Goal: Navigation & Orientation: Find specific page/section

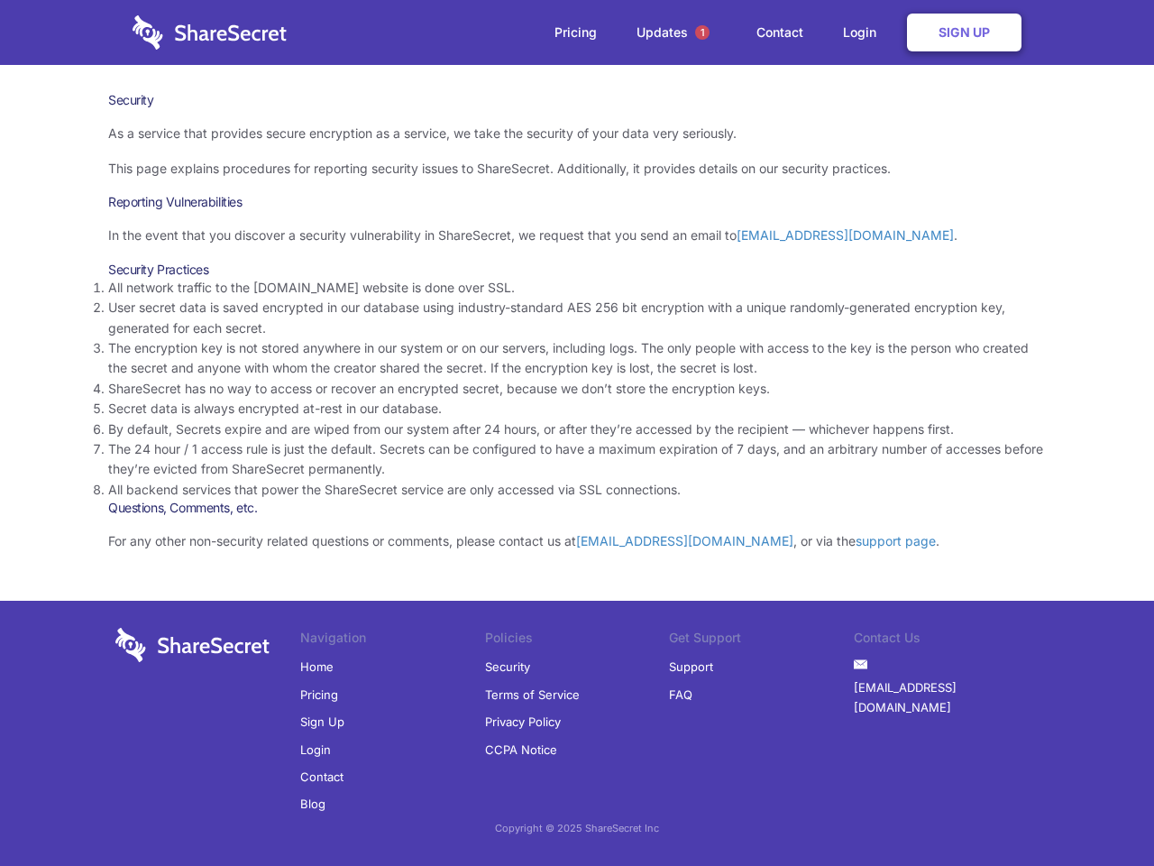
click at [577, 433] on li "By default, Secrets expire and are wiped from our system after 24 hours, or aft…" at bounding box center [577, 429] width 938 height 20
click at [702, 32] on span "1" at bounding box center [702, 32] width 14 height 14
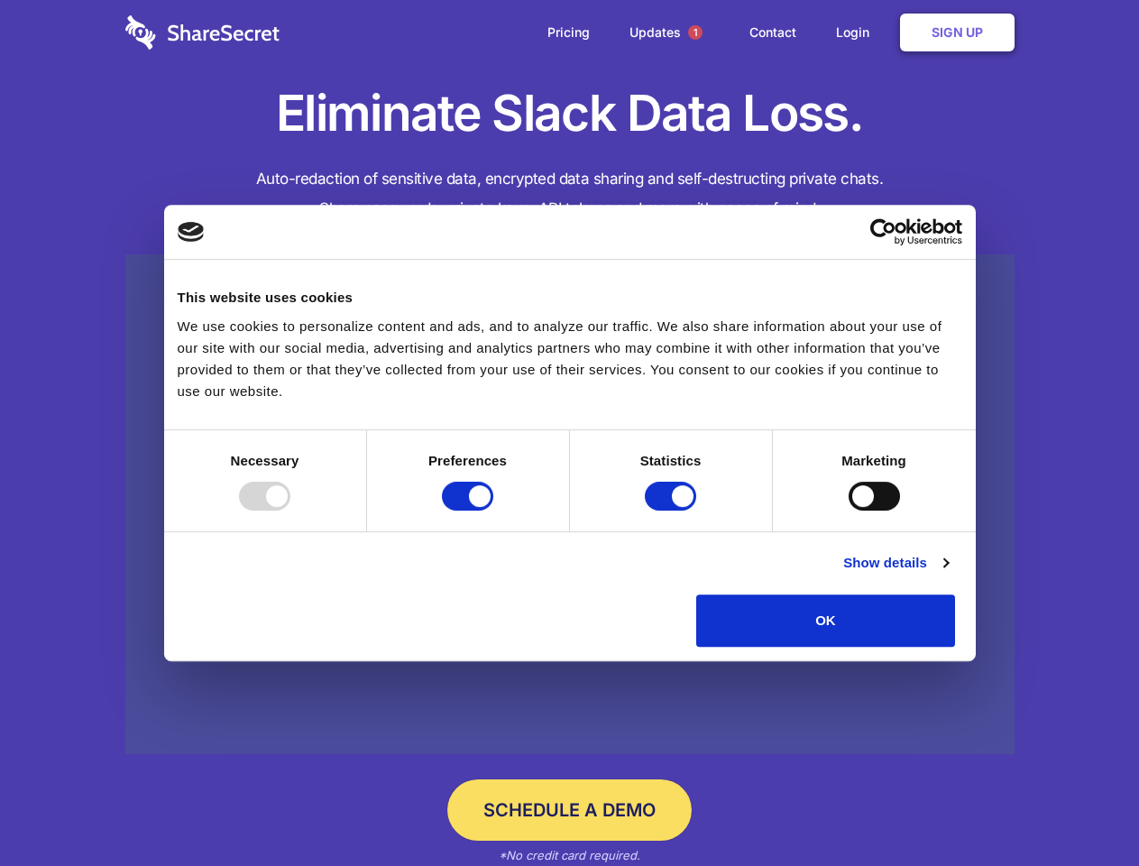
click at [290, 510] on div at bounding box center [264, 496] width 51 height 29
click at [493, 510] on input "Preferences" at bounding box center [467, 496] width 51 height 29
checkbox input "false"
click at [673, 510] on input "Statistics" at bounding box center [670, 496] width 51 height 29
checkbox input "false"
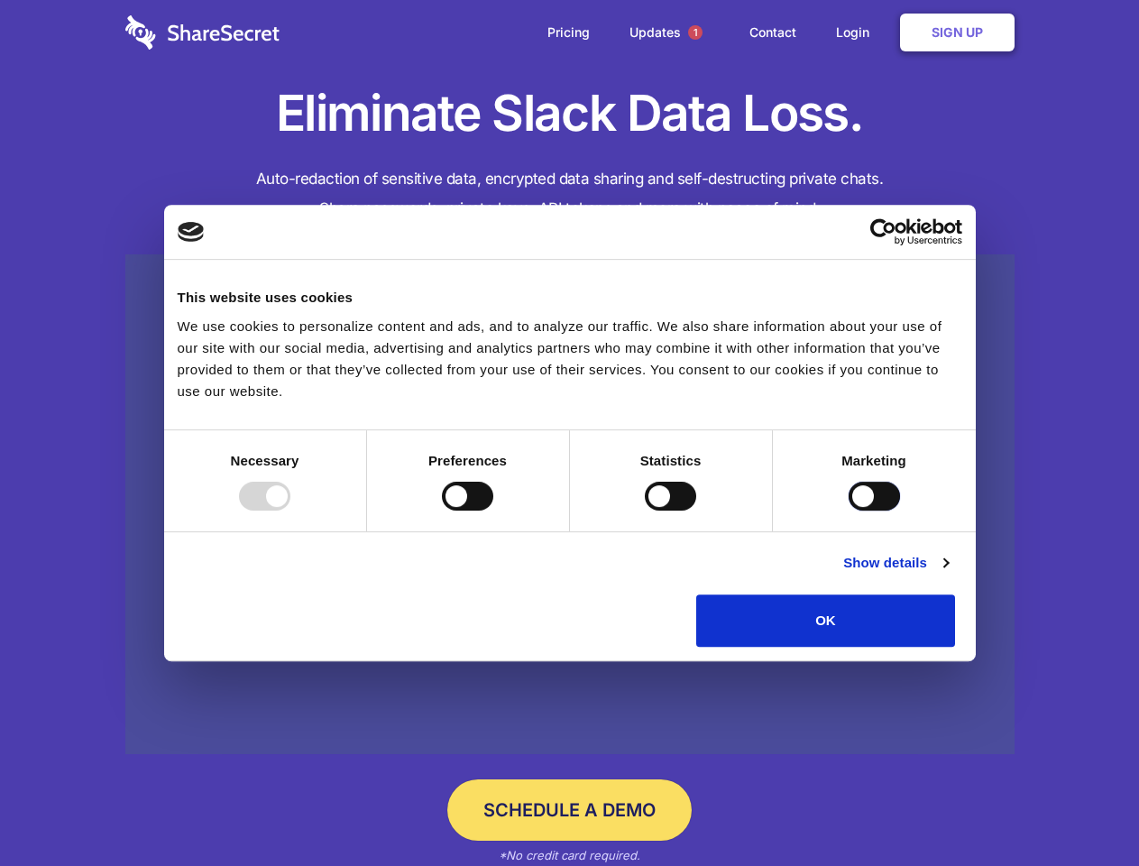
click at [849, 510] on input "Marketing" at bounding box center [874, 496] width 51 height 29
checkbox input "true"
click at [948, 573] on link "Show details" at bounding box center [895, 563] width 105 height 22
click at [0, 0] on li "Necessary 7 Necessary cookies help make a website usable by enabling basic func…" at bounding box center [0, 0] width 0 height 0
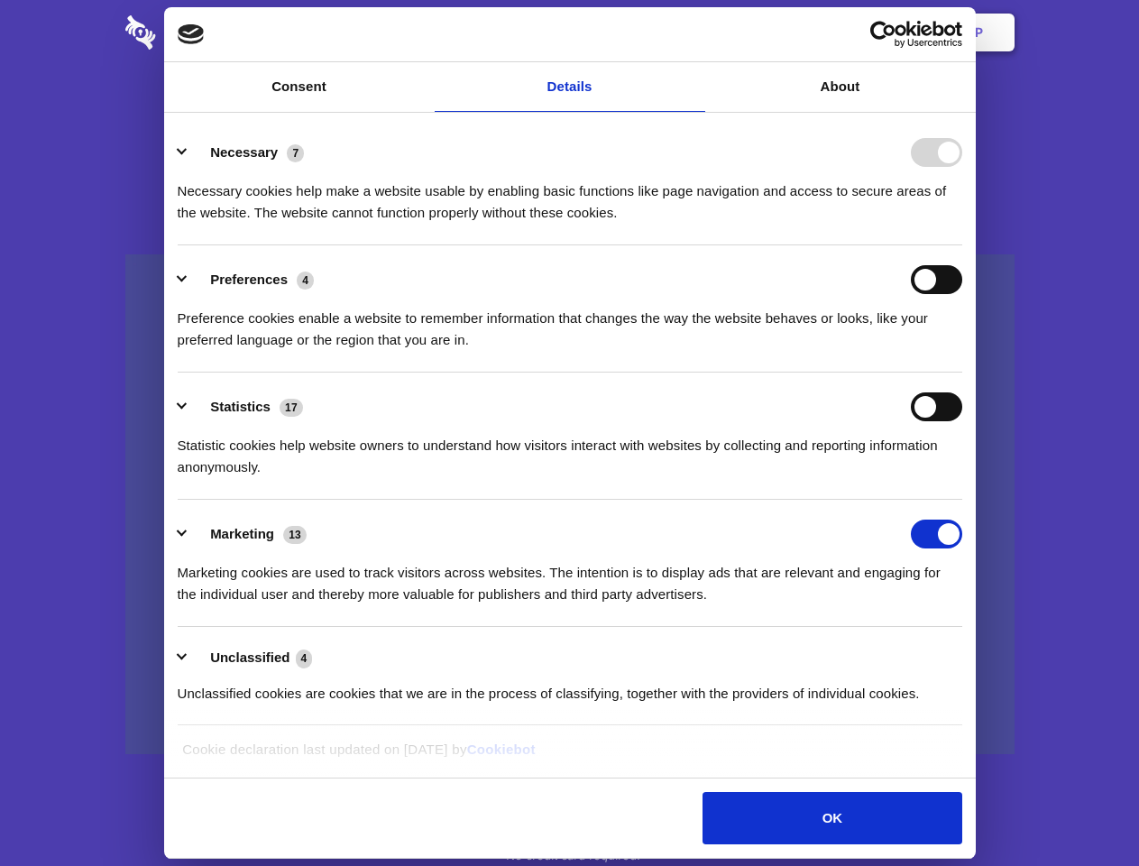
click at [694, 32] on span "1" at bounding box center [695, 32] width 14 height 14
